Goal: Find specific page/section: Find specific page/section

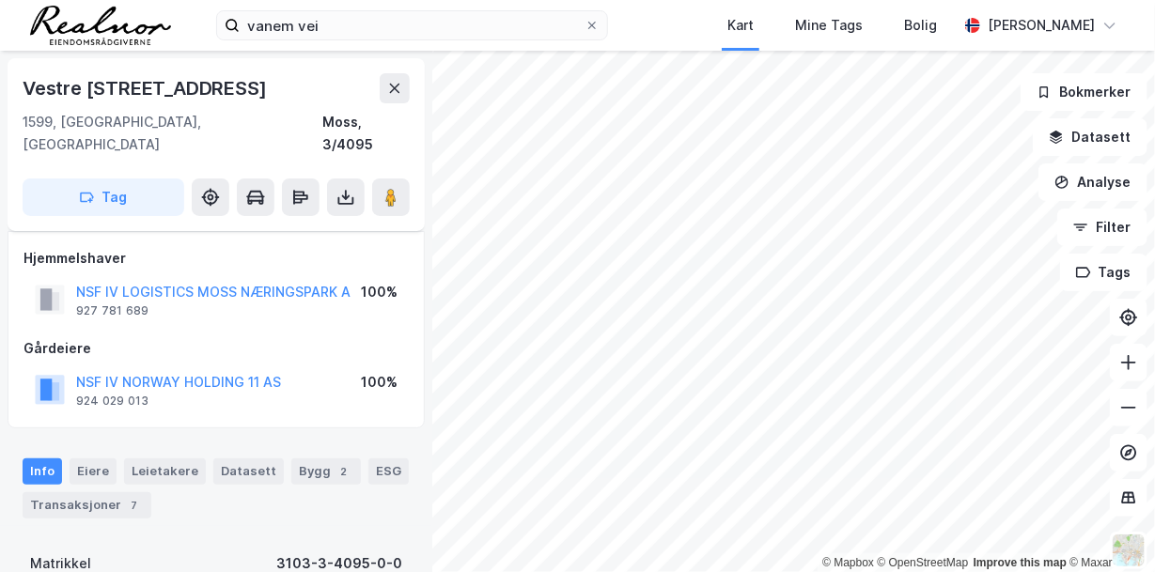
scroll to position [130, 0]
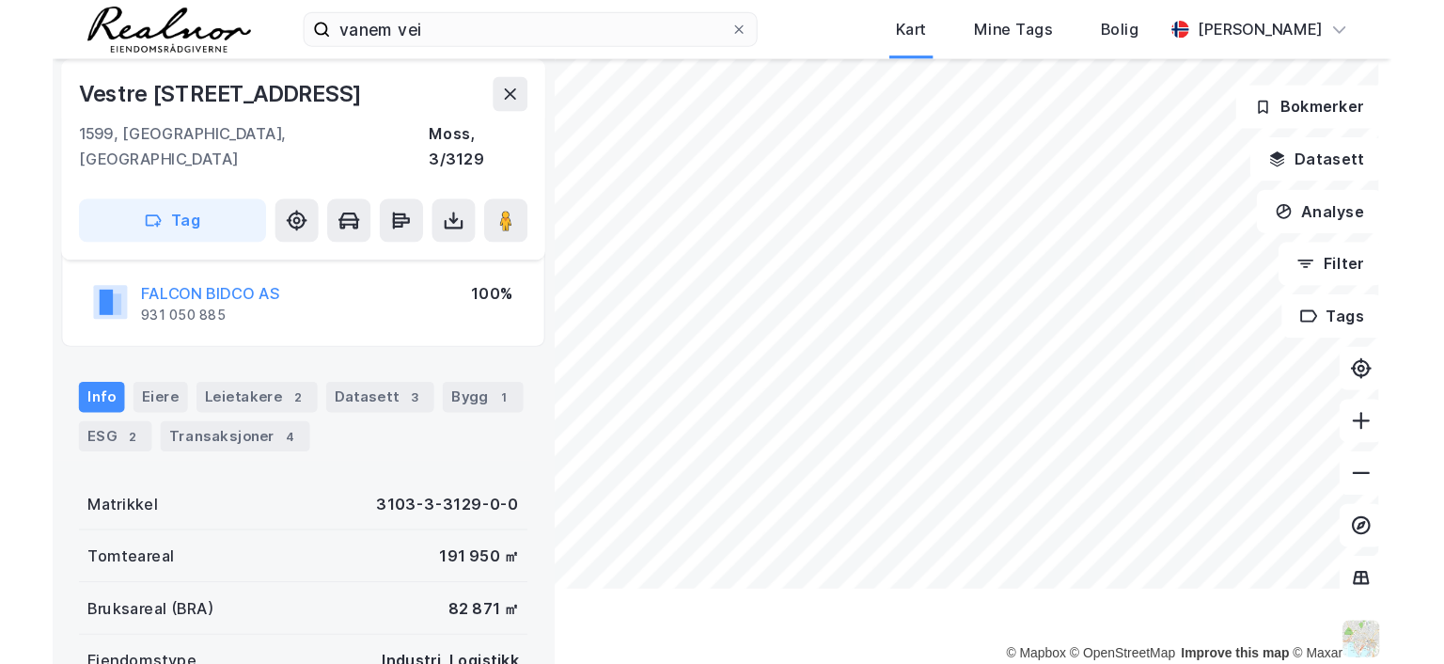
scroll to position [130, 0]
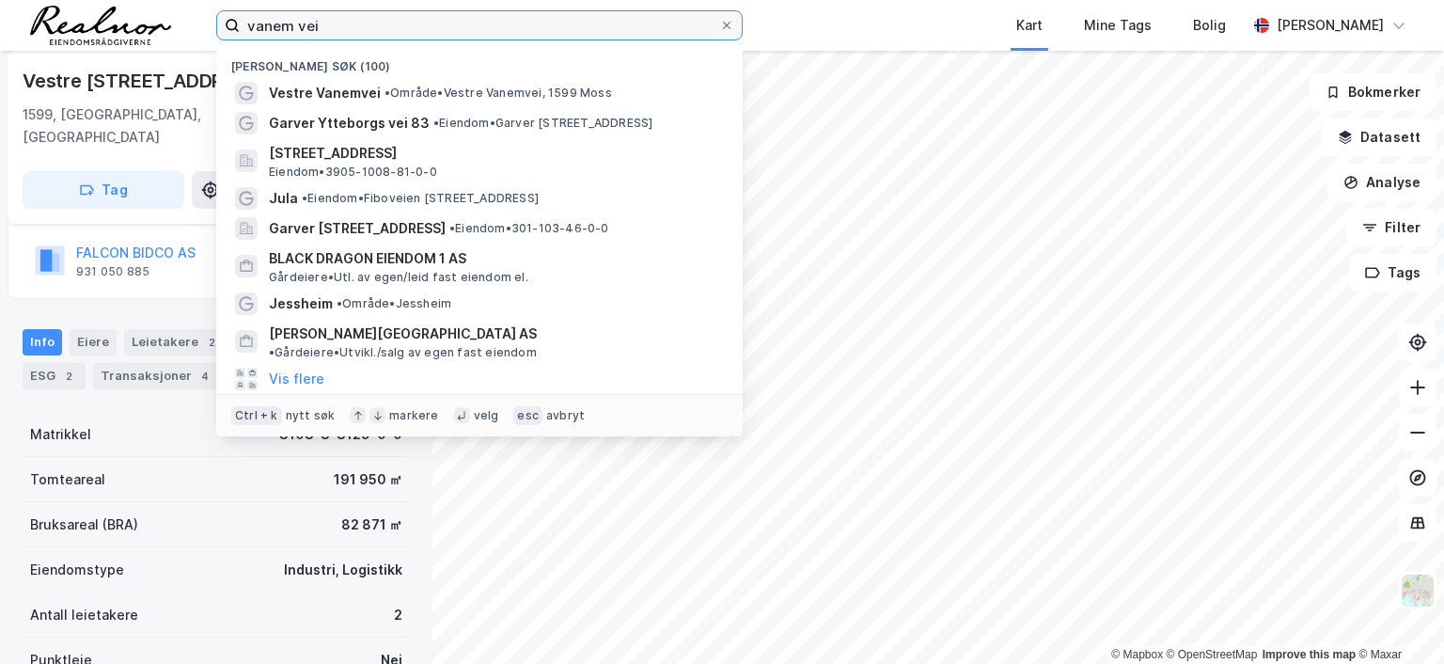
click at [327, 23] on input "vanem vei" at bounding box center [479, 25] width 479 height 28
drag, startPoint x: 327, startPoint y: 23, endPoint x: 121, endPoint y: 6, distance: 206.6
click at [121, 6] on div "vanem vei Nylige søk (100) Vestre Vanemvei • Område • Vestre Vanemvei, [STREET_…" at bounding box center [722, 25] width 1444 height 51
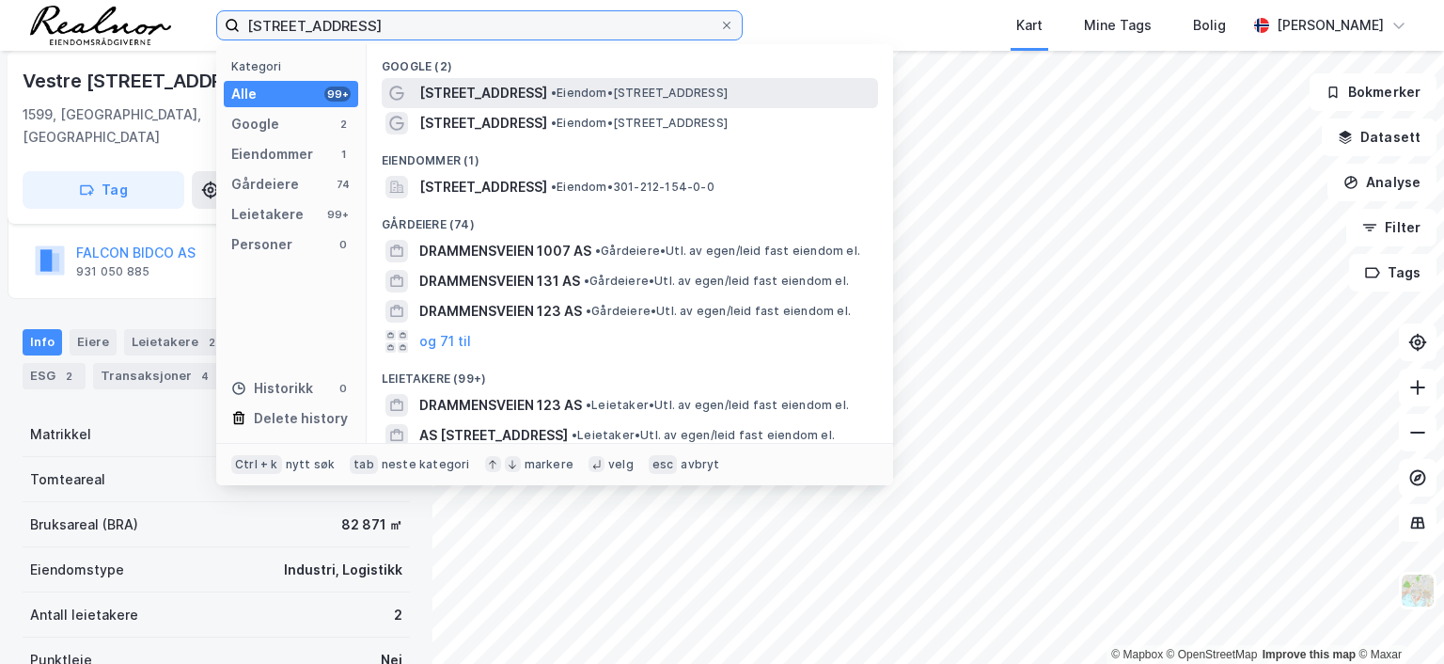
type input "[STREET_ADDRESS]"
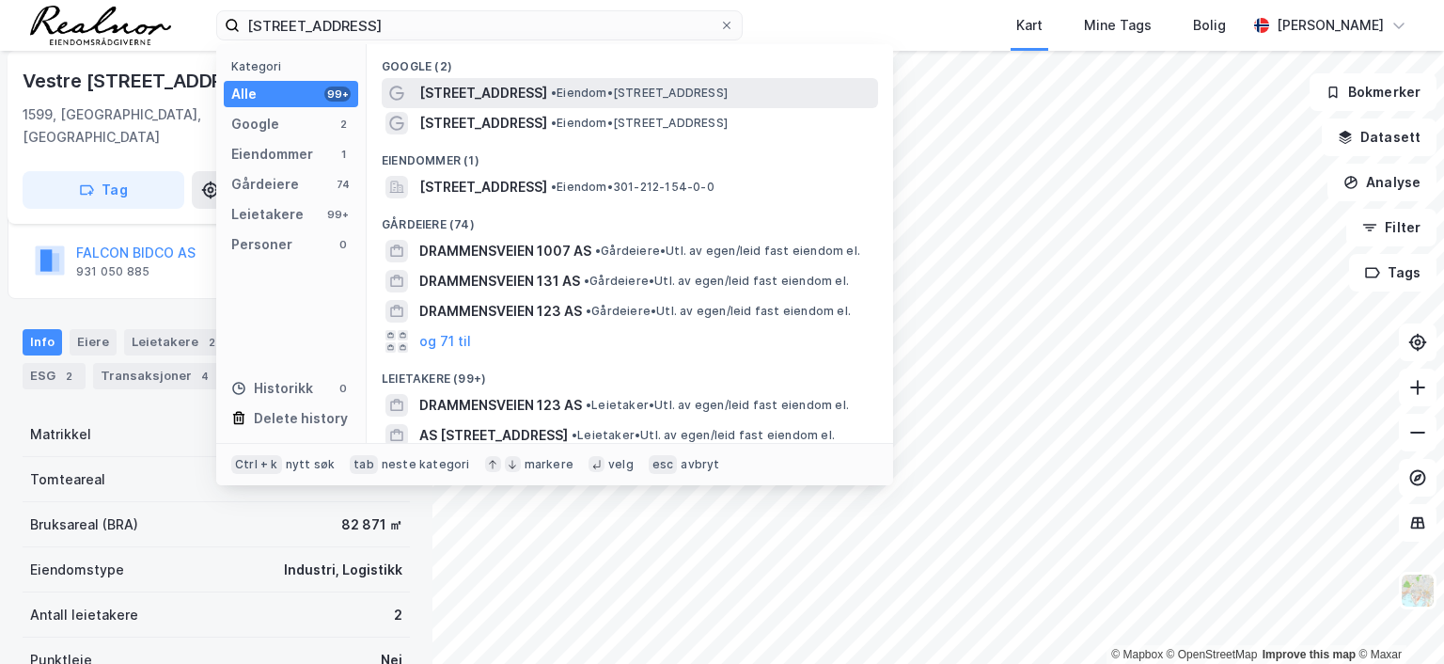
click at [547, 93] on span "[STREET_ADDRESS]" at bounding box center [483, 93] width 128 height 23
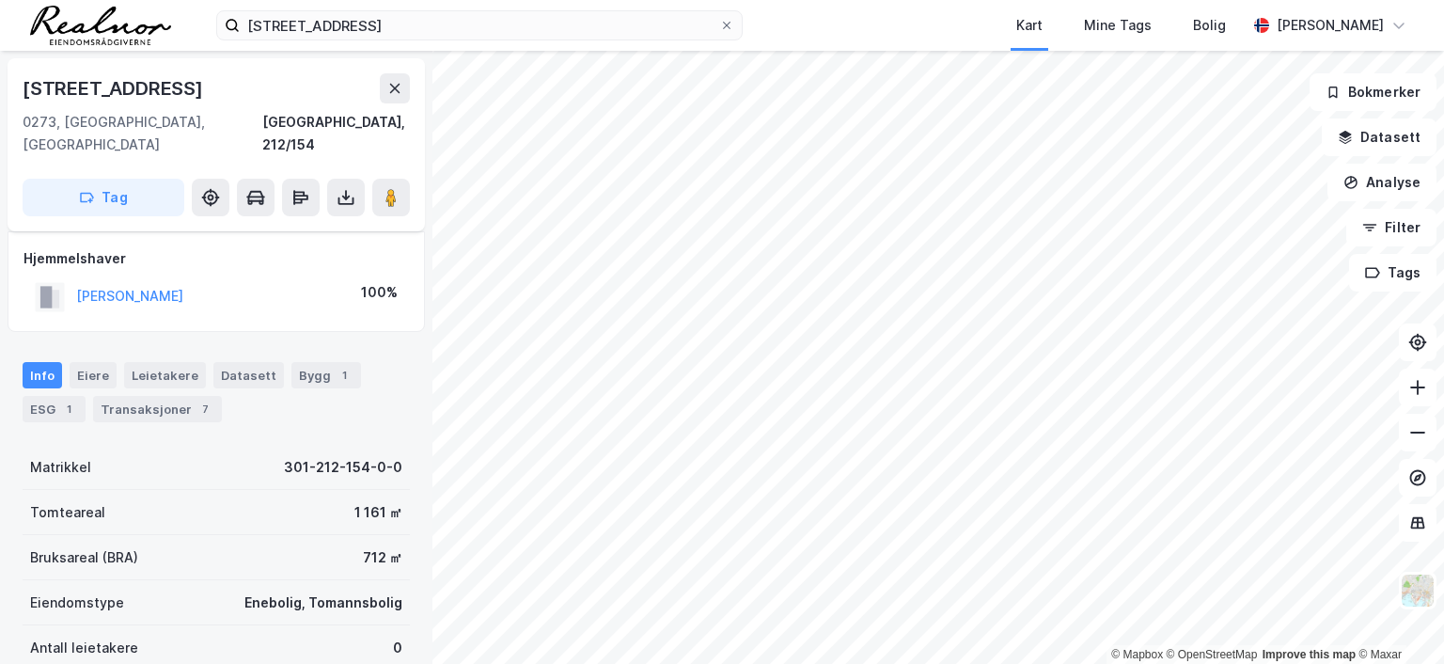
scroll to position [130, 0]
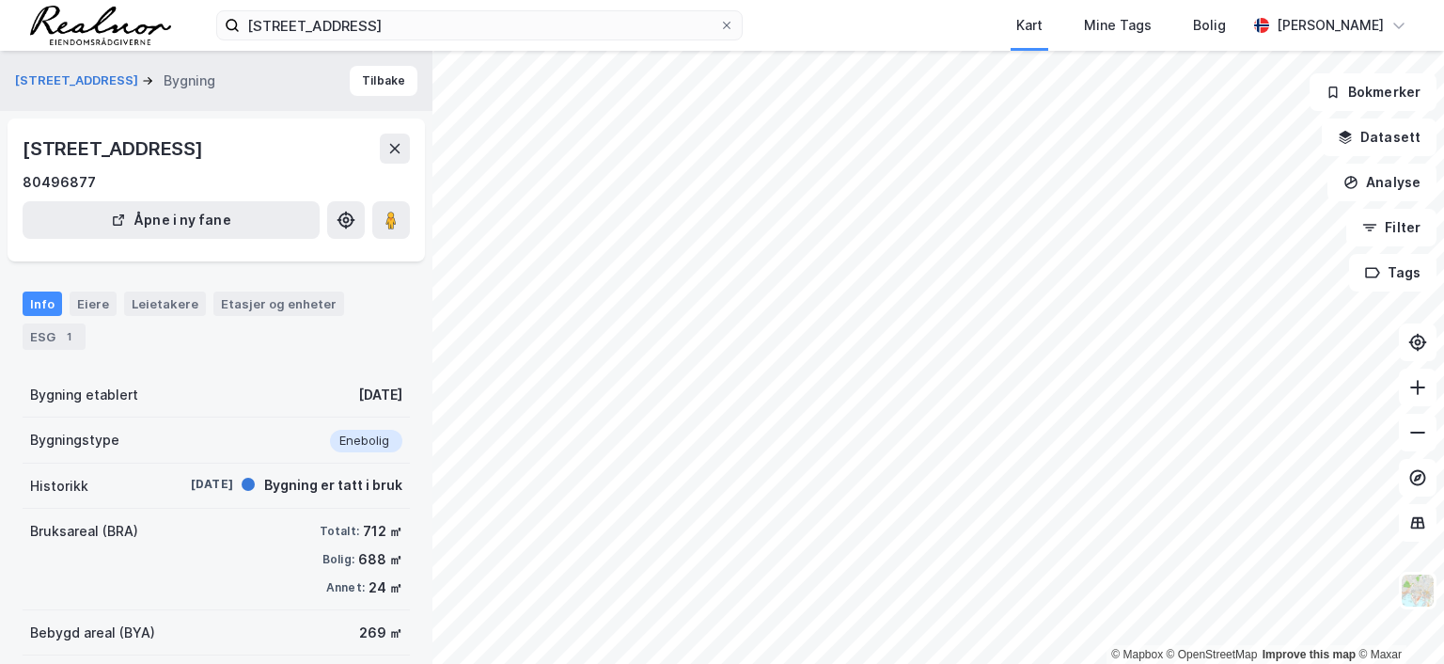
scroll to position [130, 0]
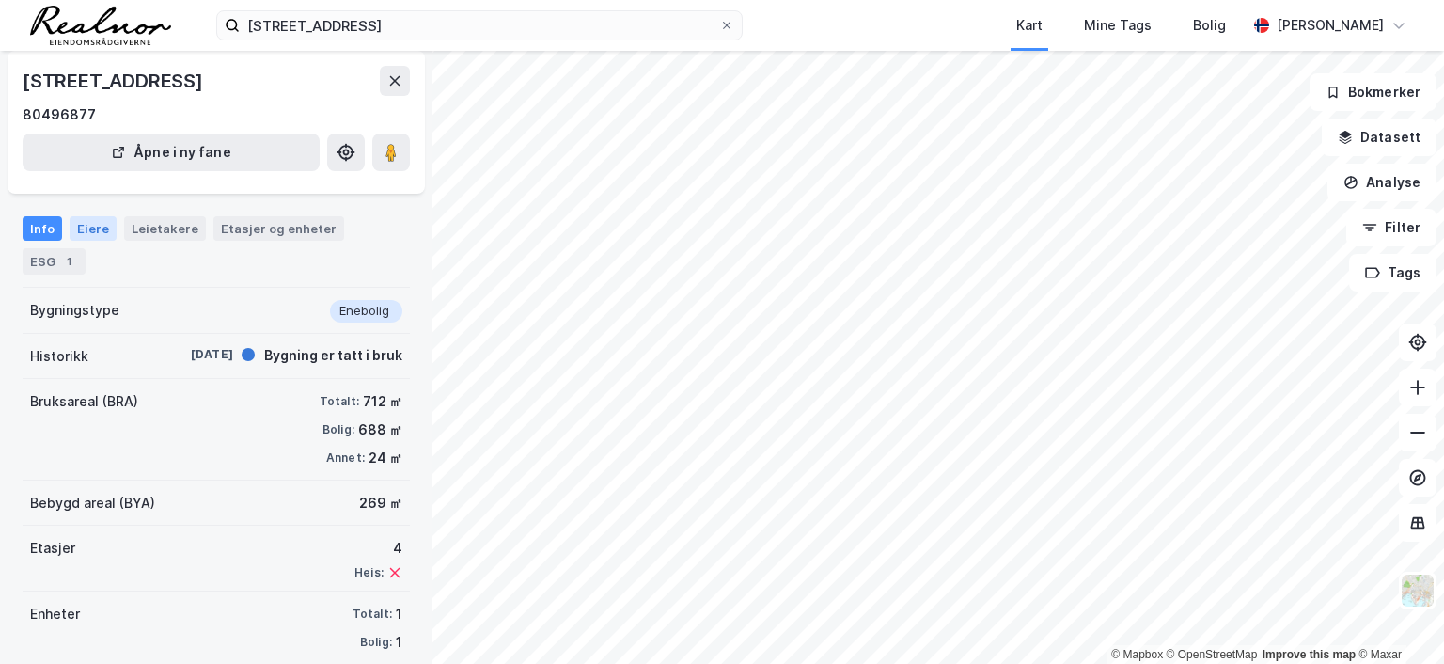
click at [85, 227] on div "Eiere" at bounding box center [93, 228] width 47 height 24
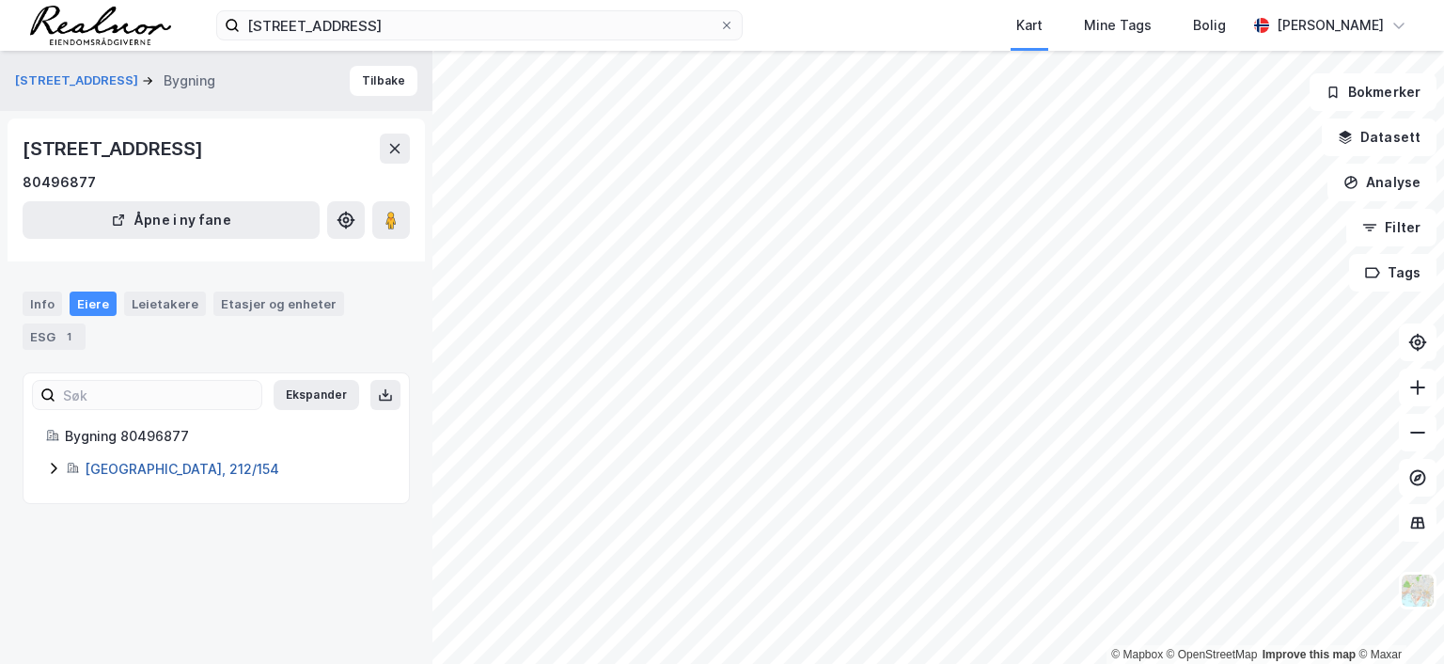
click at [147, 462] on link "[GEOGRAPHIC_DATA], 212/154" at bounding box center [182, 469] width 195 height 16
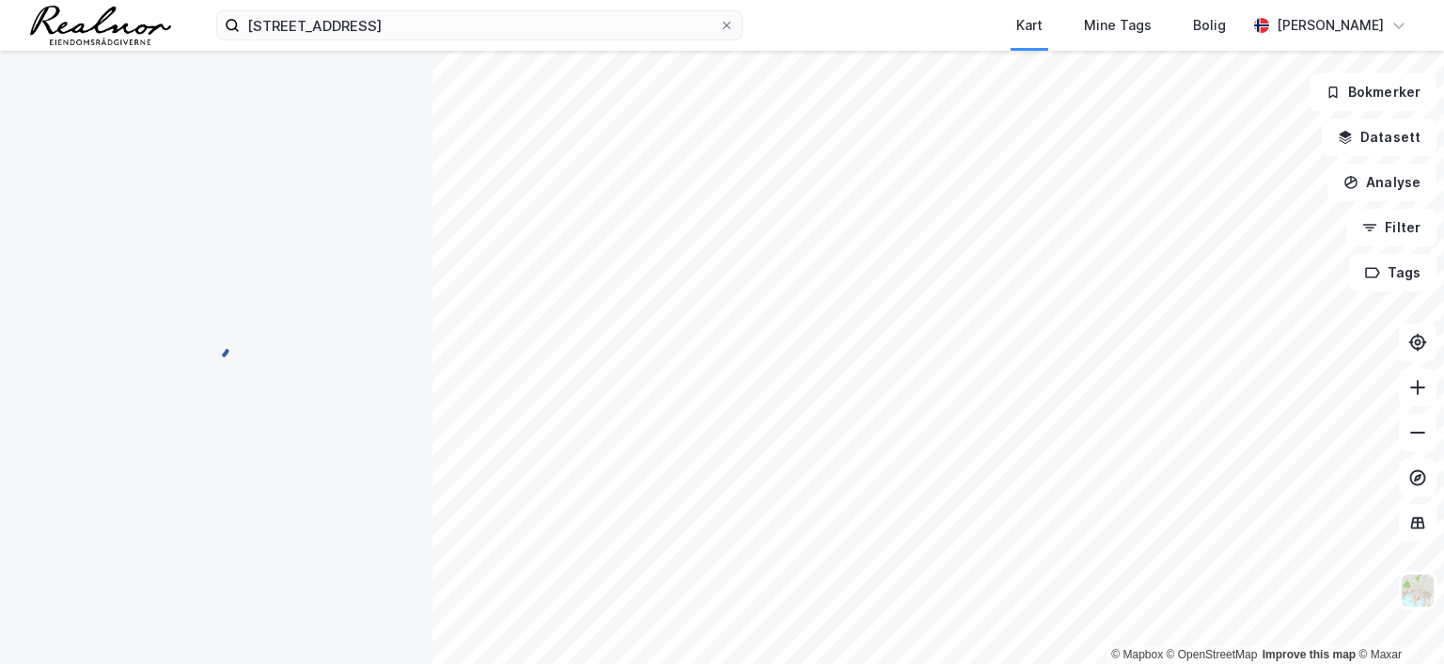
scroll to position [130, 0]
